Goal: Find specific page/section: Find specific page/section

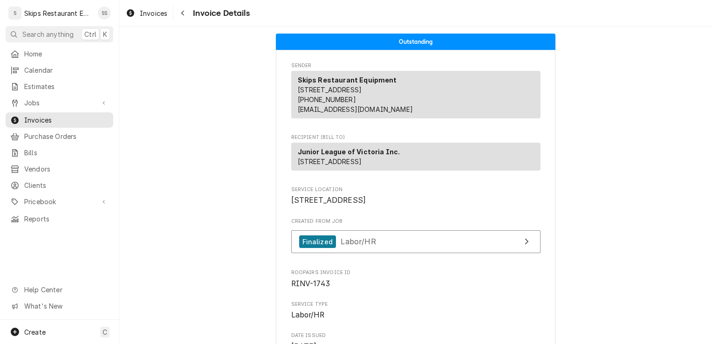
scroll to position [1001, 0]
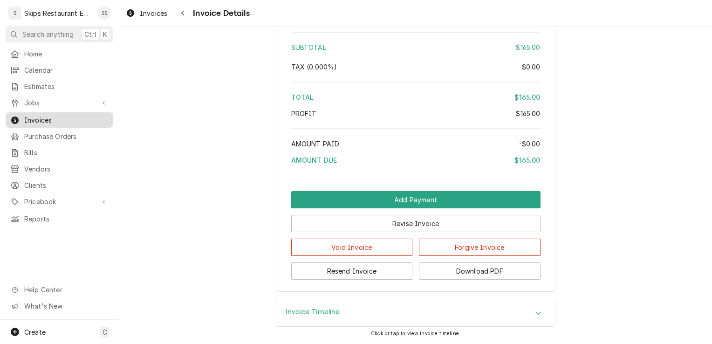
click at [42, 115] on span "Invoices" at bounding box center [66, 120] width 84 height 10
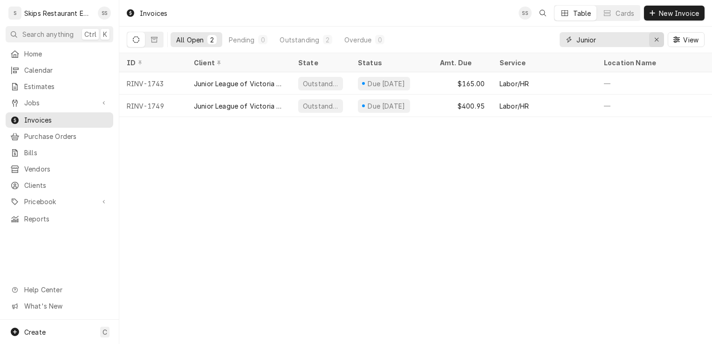
click at [657, 37] on icon "Erase input" at bounding box center [656, 39] width 5 height 7
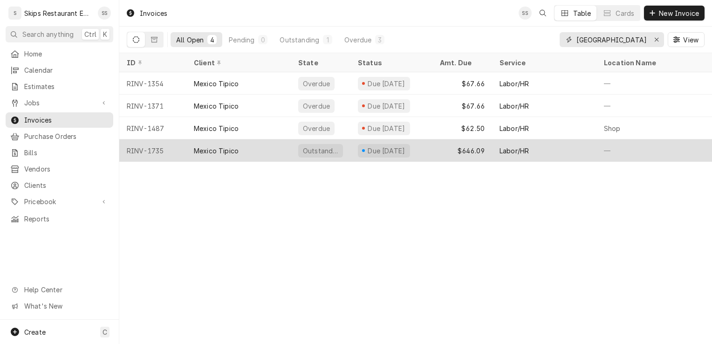
type input "[GEOGRAPHIC_DATA]"
click at [382, 146] on div "Due in 5 days" at bounding box center [387, 151] width 40 height 10
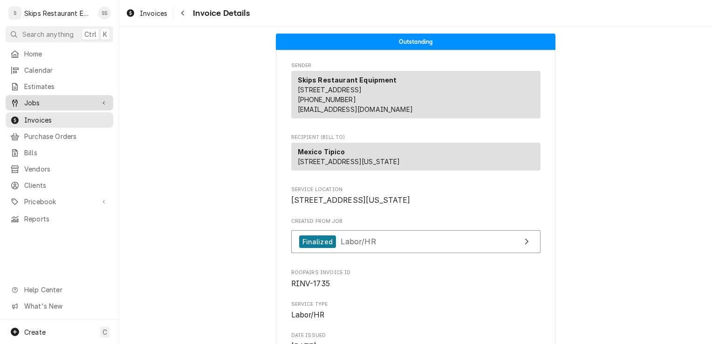
click at [32, 98] on span "Jobs" at bounding box center [59, 103] width 70 height 10
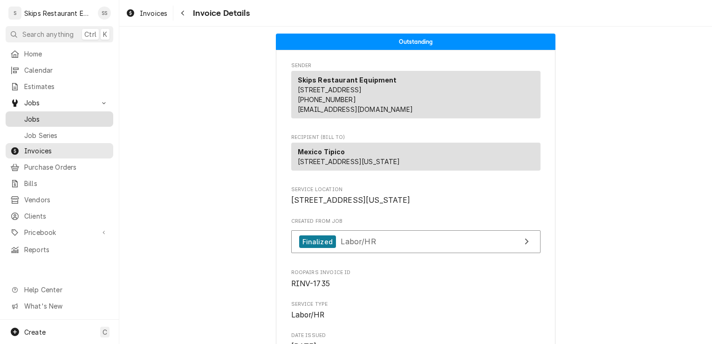
click at [35, 117] on span "Jobs" at bounding box center [66, 119] width 84 height 10
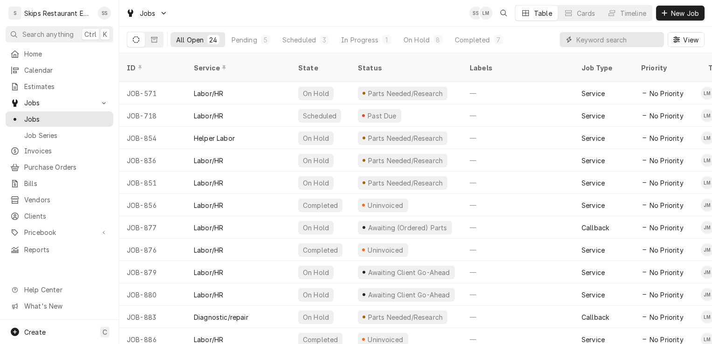
click at [595, 41] on input "Dynamic Content Wrapper" at bounding box center [617, 39] width 83 height 15
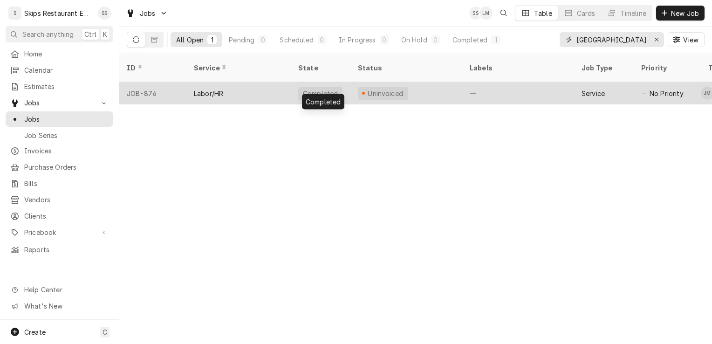
type input "[GEOGRAPHIC_DATA]"
click at [323, 88] on div "Completed" at bounding box center [320, 93] width 37 height 10
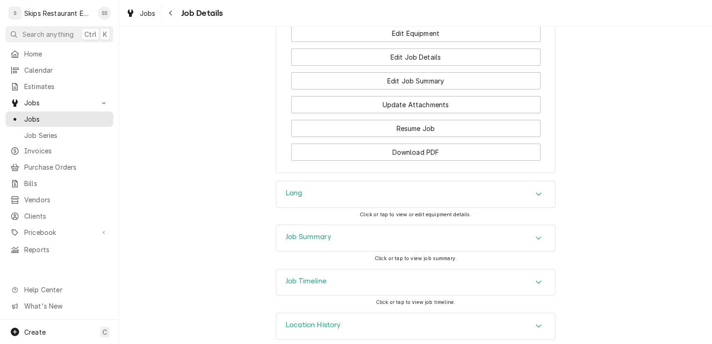
scroll to position [815, 0]
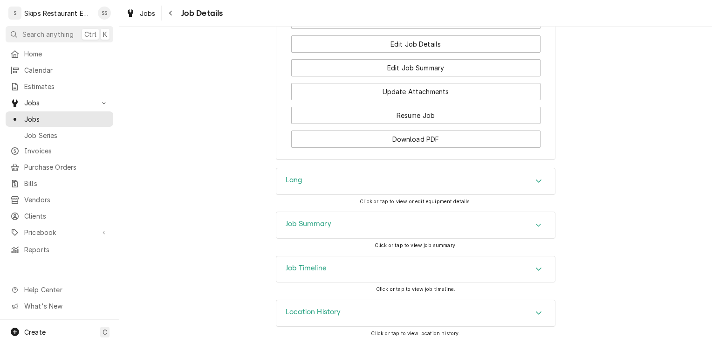
click at [537, 224] on icon "Accordion Header" at bounding box center [538, 224] width 7 height 7
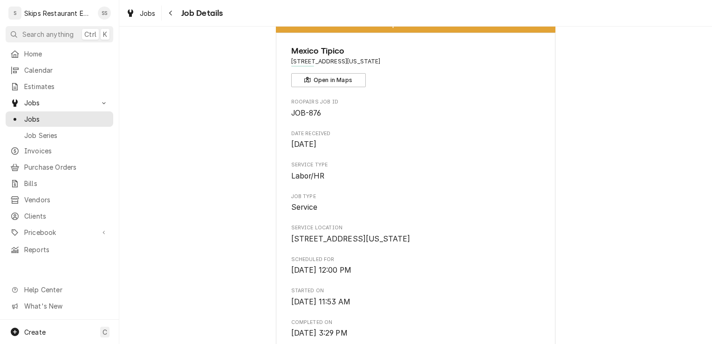
scroll to position [0, 0]
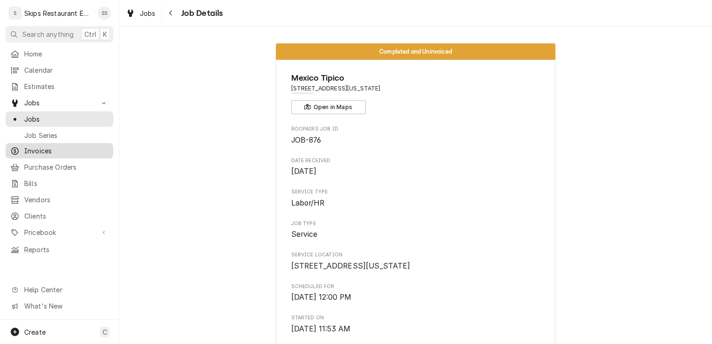
click at [48, 149] on span "Invoices" at bounding box center [66, 151] width 84 height 10
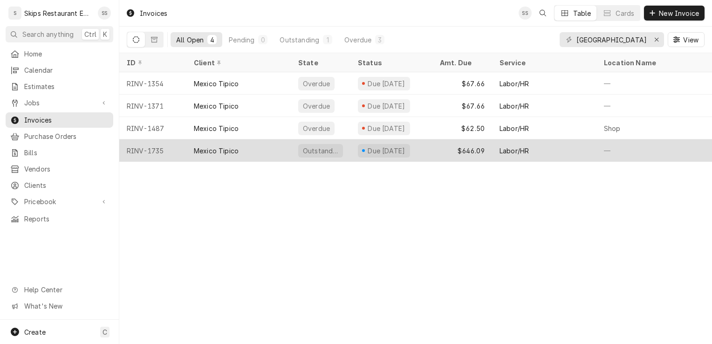
click at [234, 149] on div "Mexico Tipico" at bounding box center [216, 151] width 45 height 10
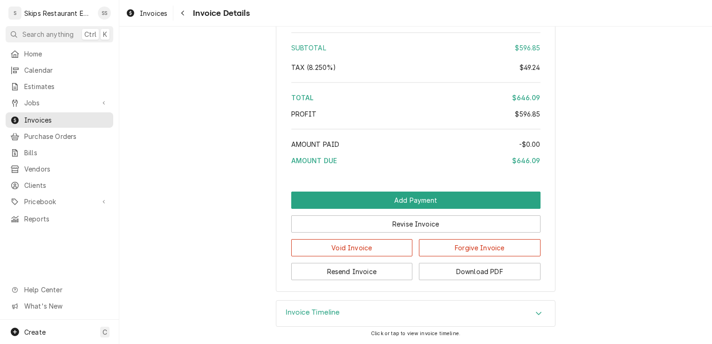
scroll to position [1346, 0]
